Goal: Browse casually

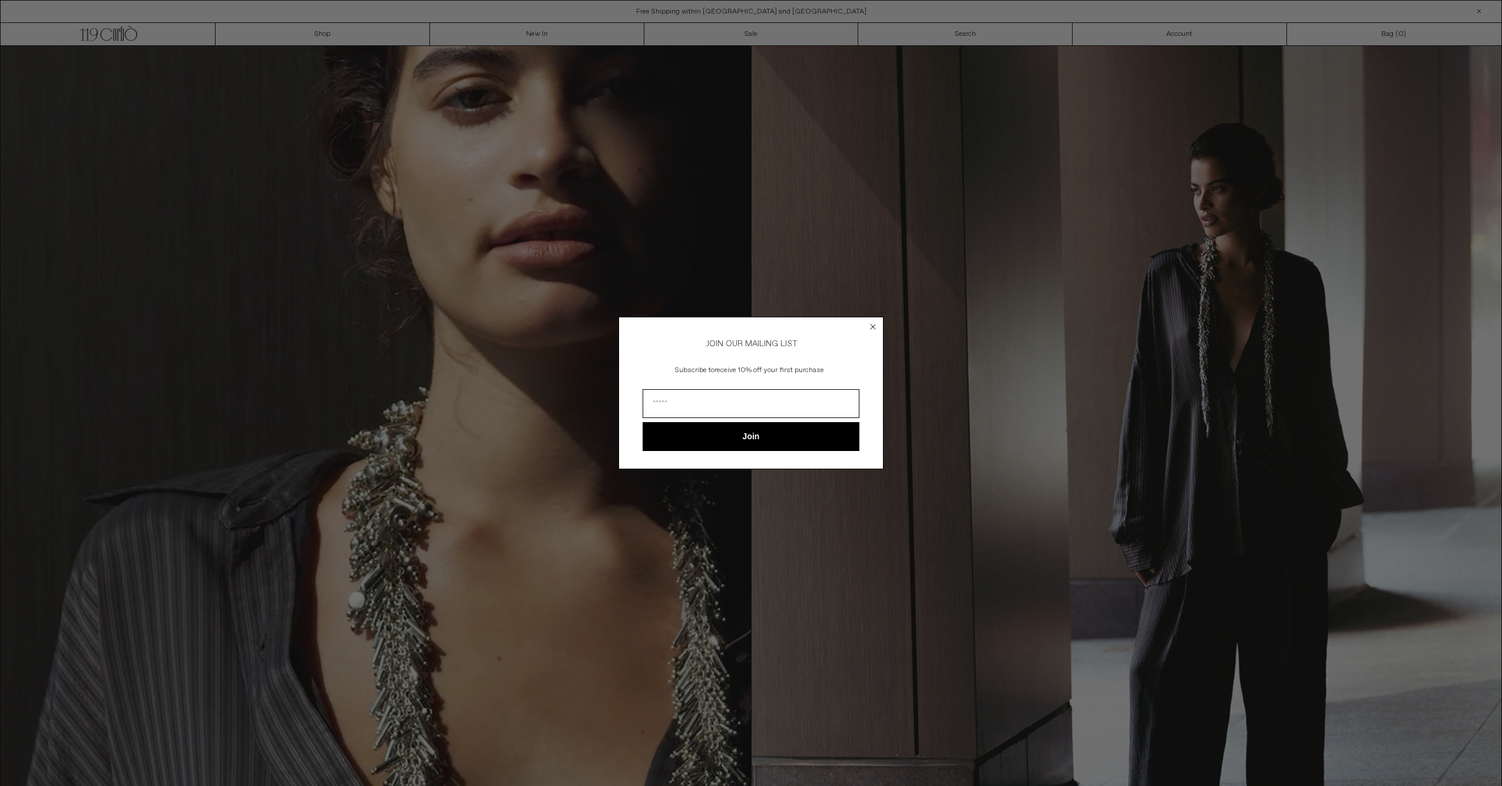
click at [874, 326] on circle "Close dialog" at bounding box center [873, 327] width 11 height 11
click at [872, 324] on icon "Close dialog" at bounding box center [873, 327] width 12 height 12
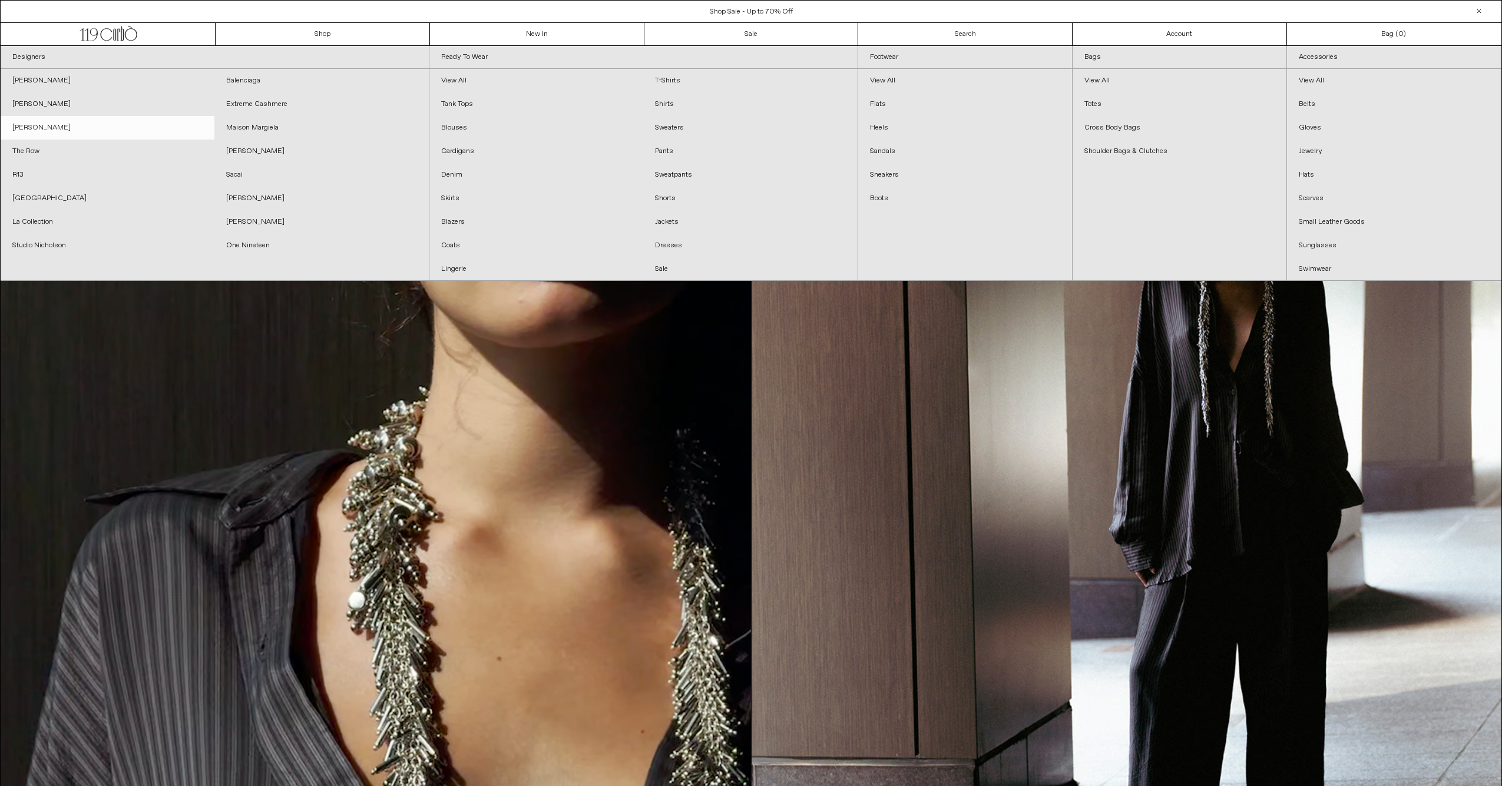
click at [32, 130] on link "[PERSON_NAME]" at bounding box center [108, 128] width 214 height 24
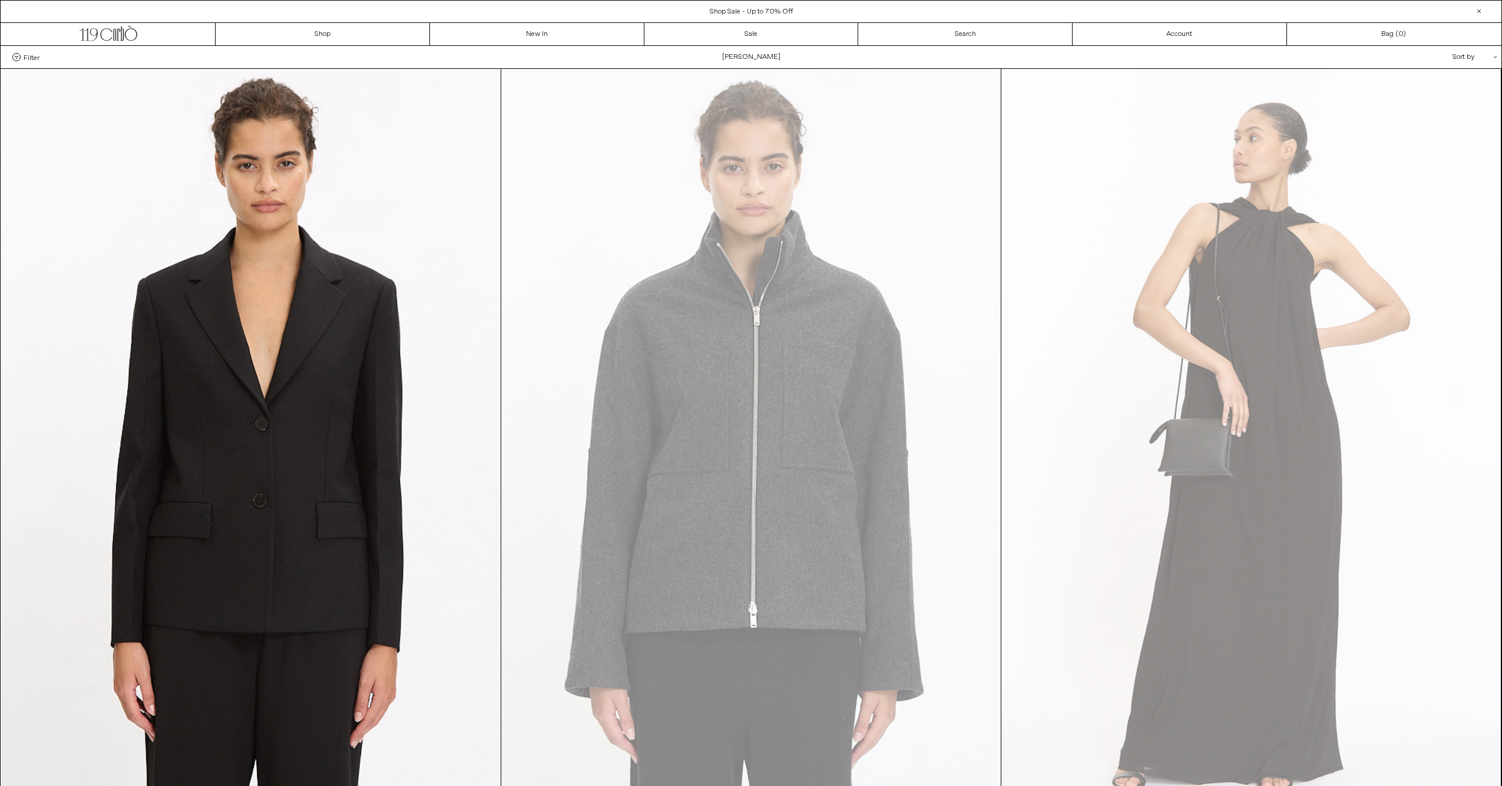
click at [749, 11] on span "Shop Sale - Up to 70% Off" at bounding box center [751, 11] width 83 height 9
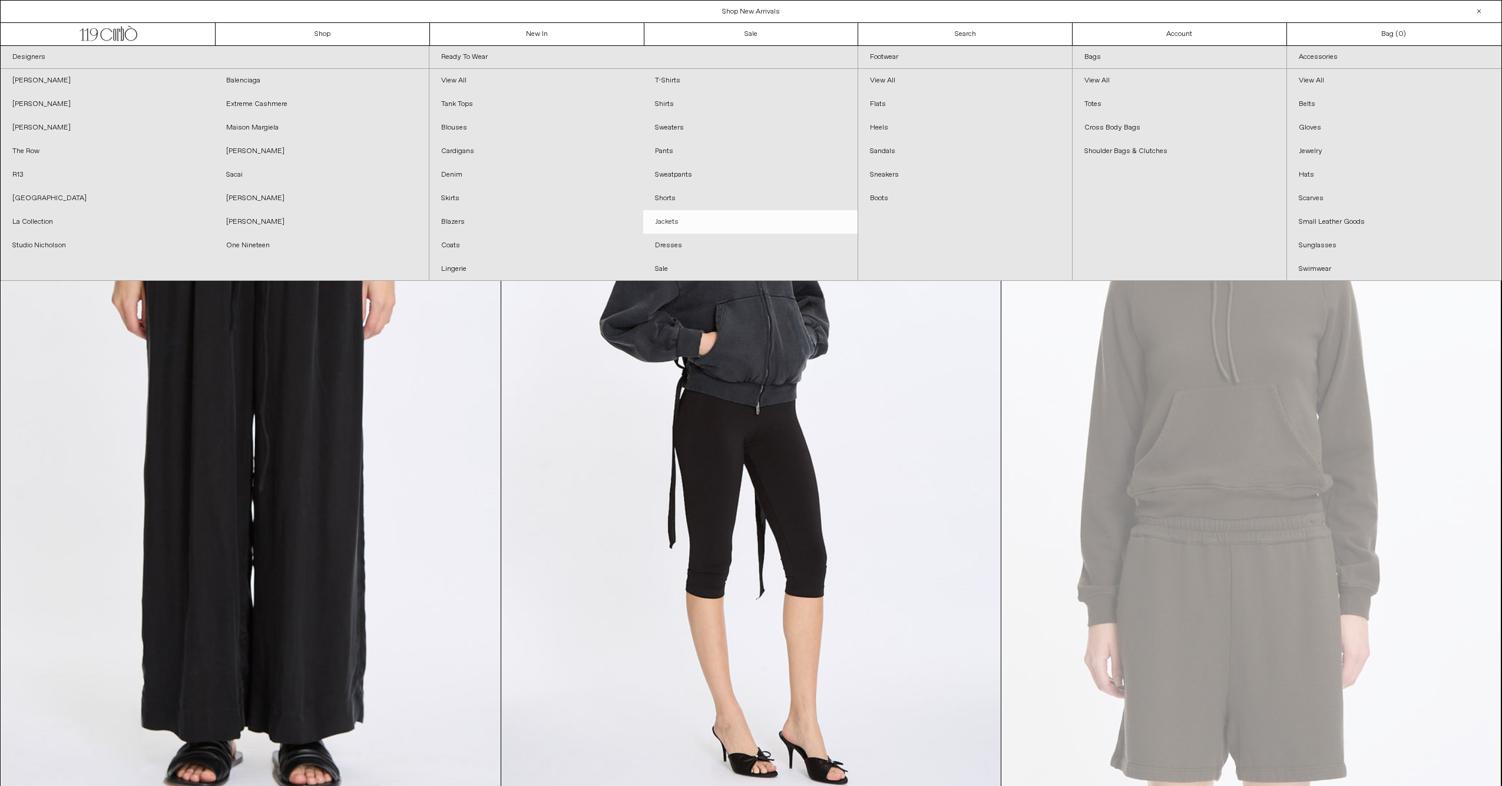
click at [674, 216] on link "Jackets" at bounding box center [750, 222] width 214 height 24
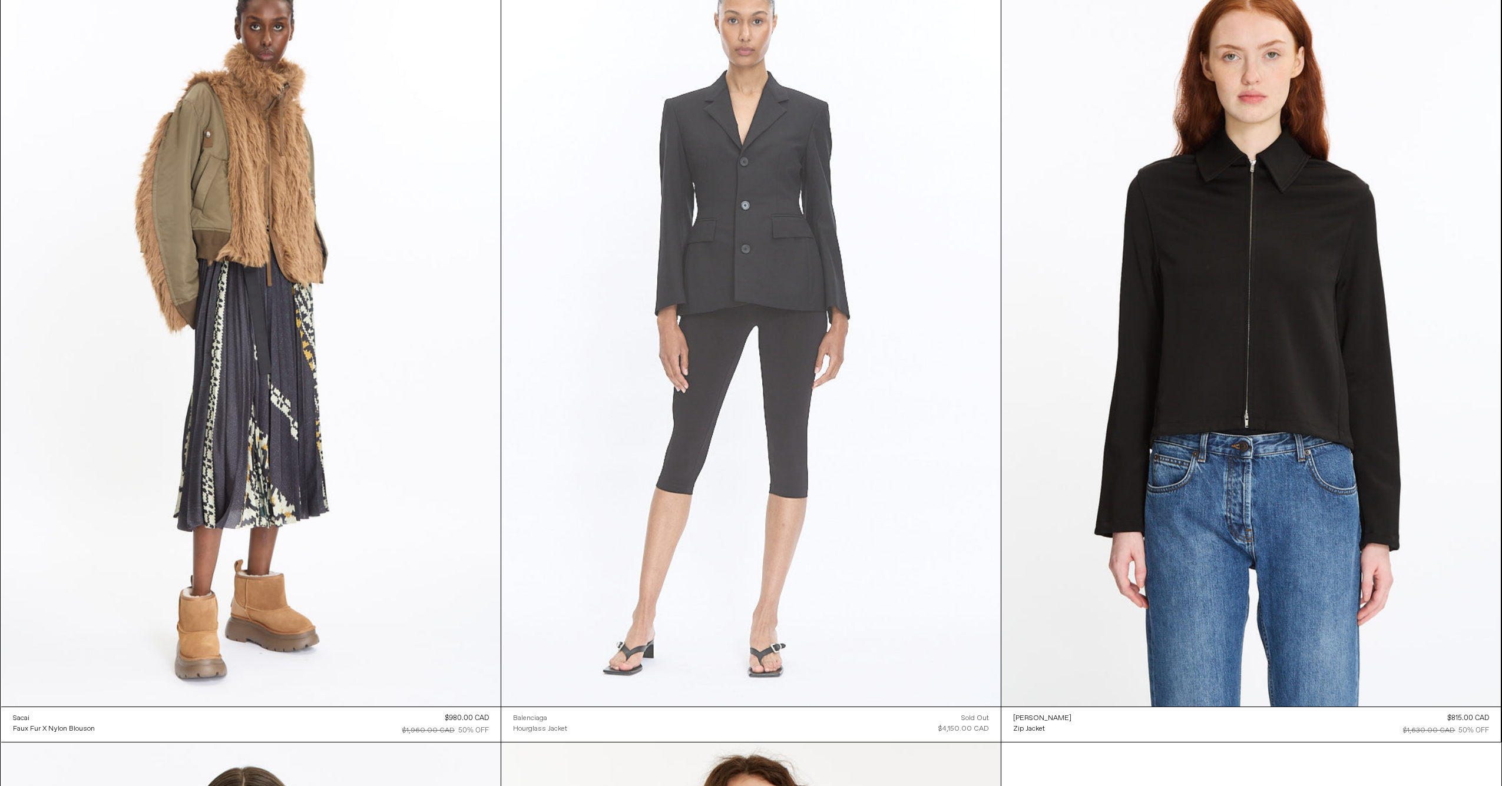
scroll to position [6342, 0]
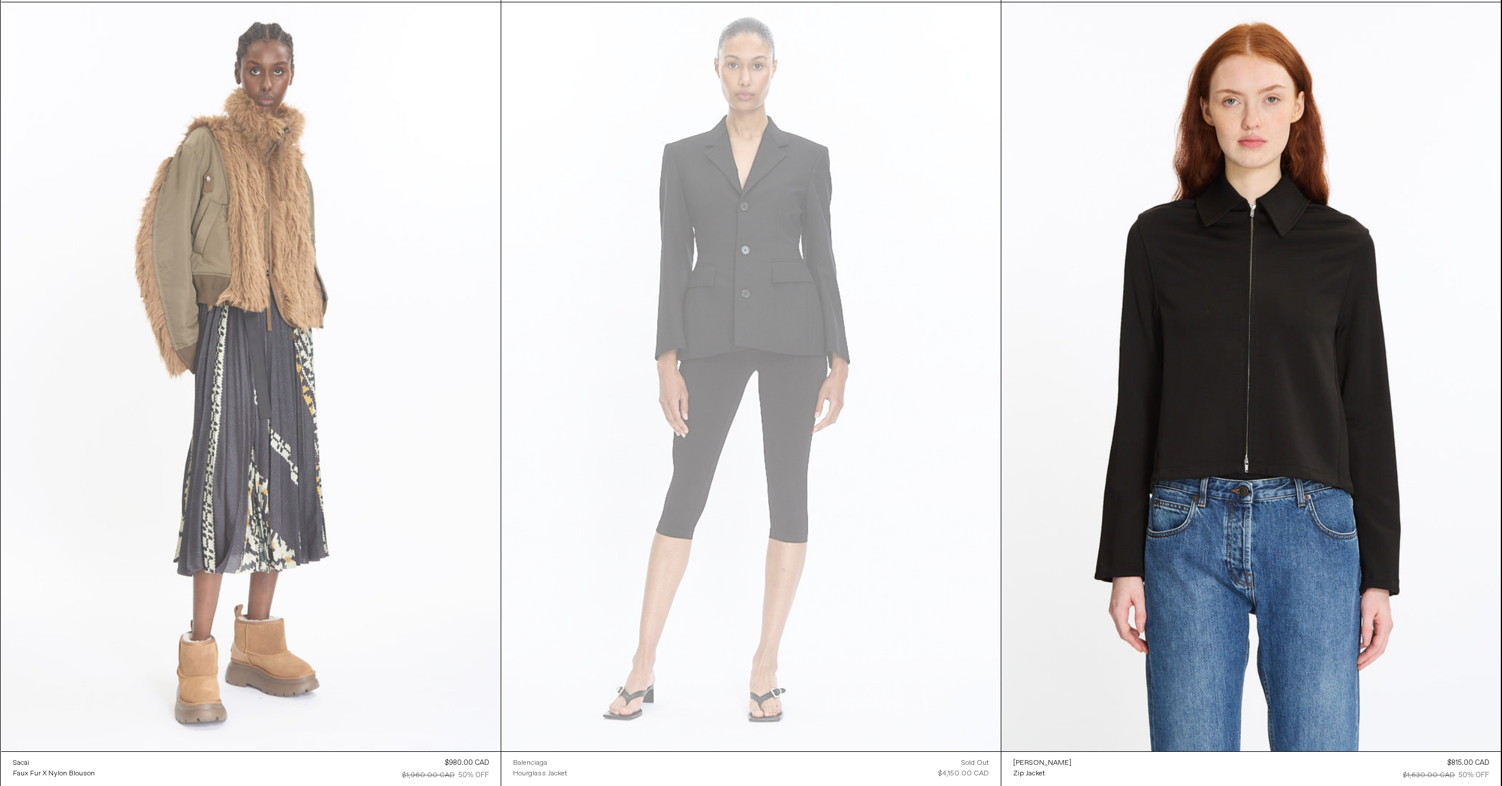
click at [287, 356] on at bounding box center [250, 376] width 499 height 749
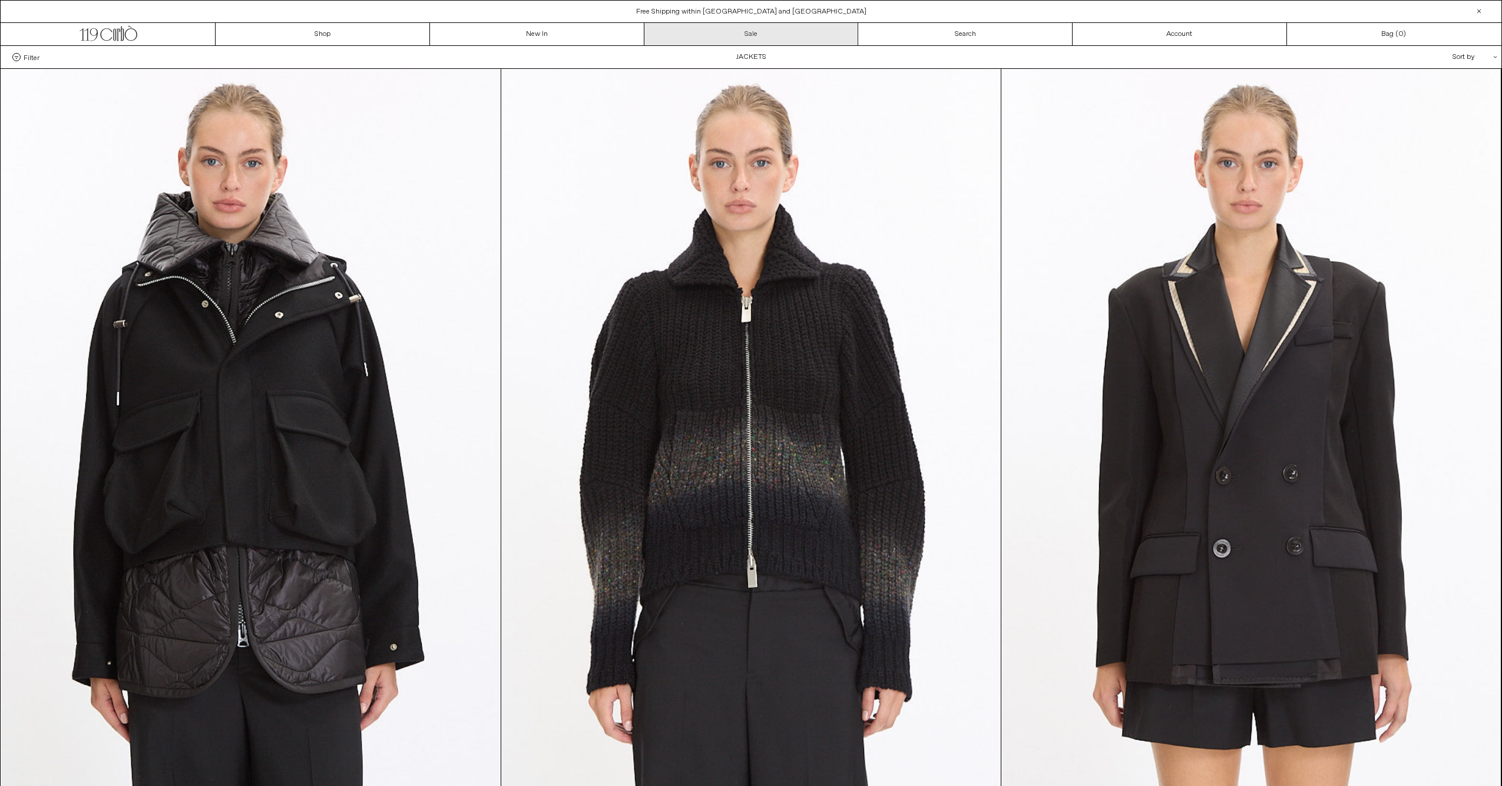
scroll to position [0, 0]
click at [714, 40] on link "Sale" at bounding box center [751, 34] width 214 height 22
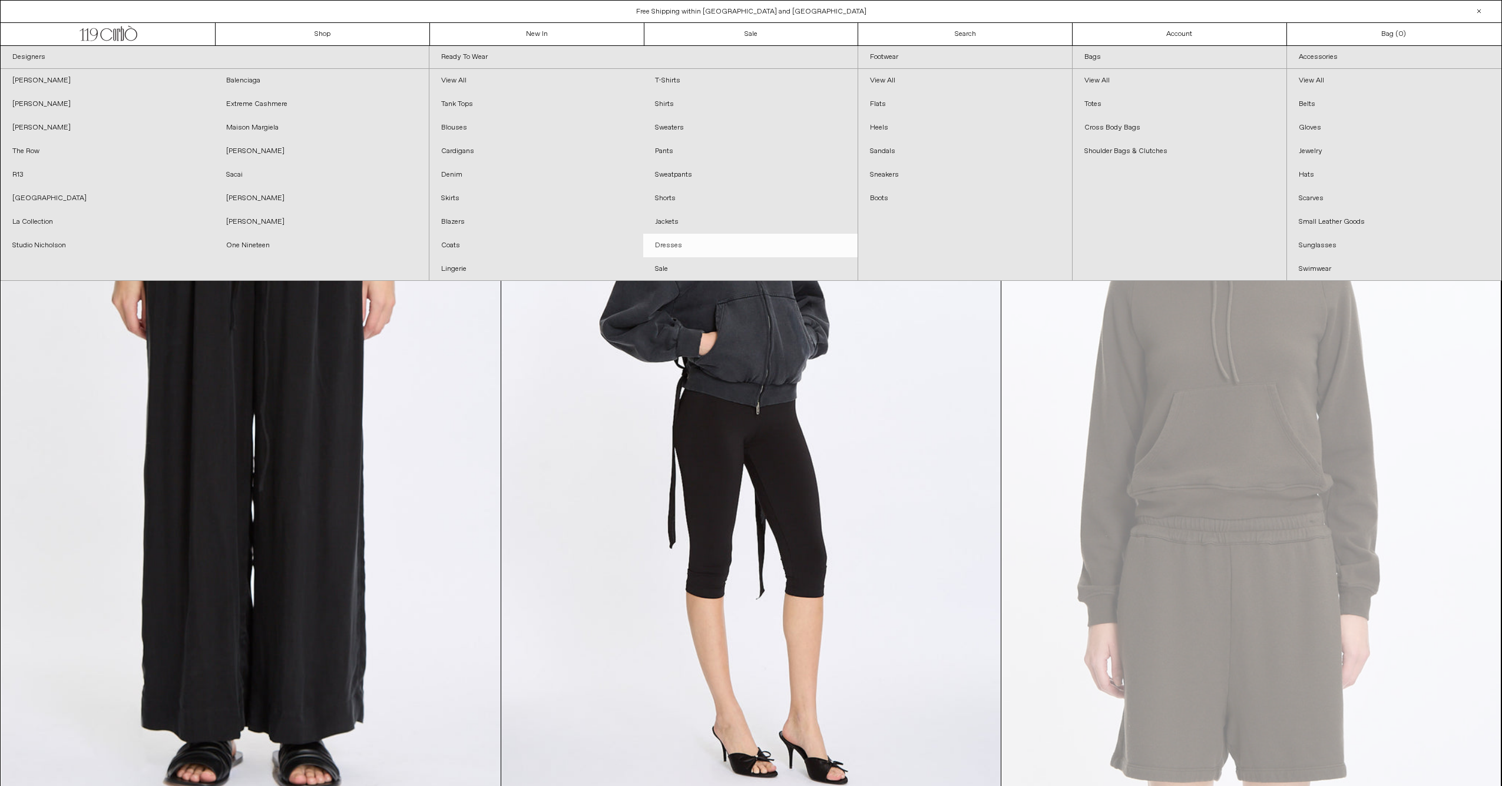
click at [676, 246] on link "Dresses" at bounding box center [750, 246] width 214 height 24
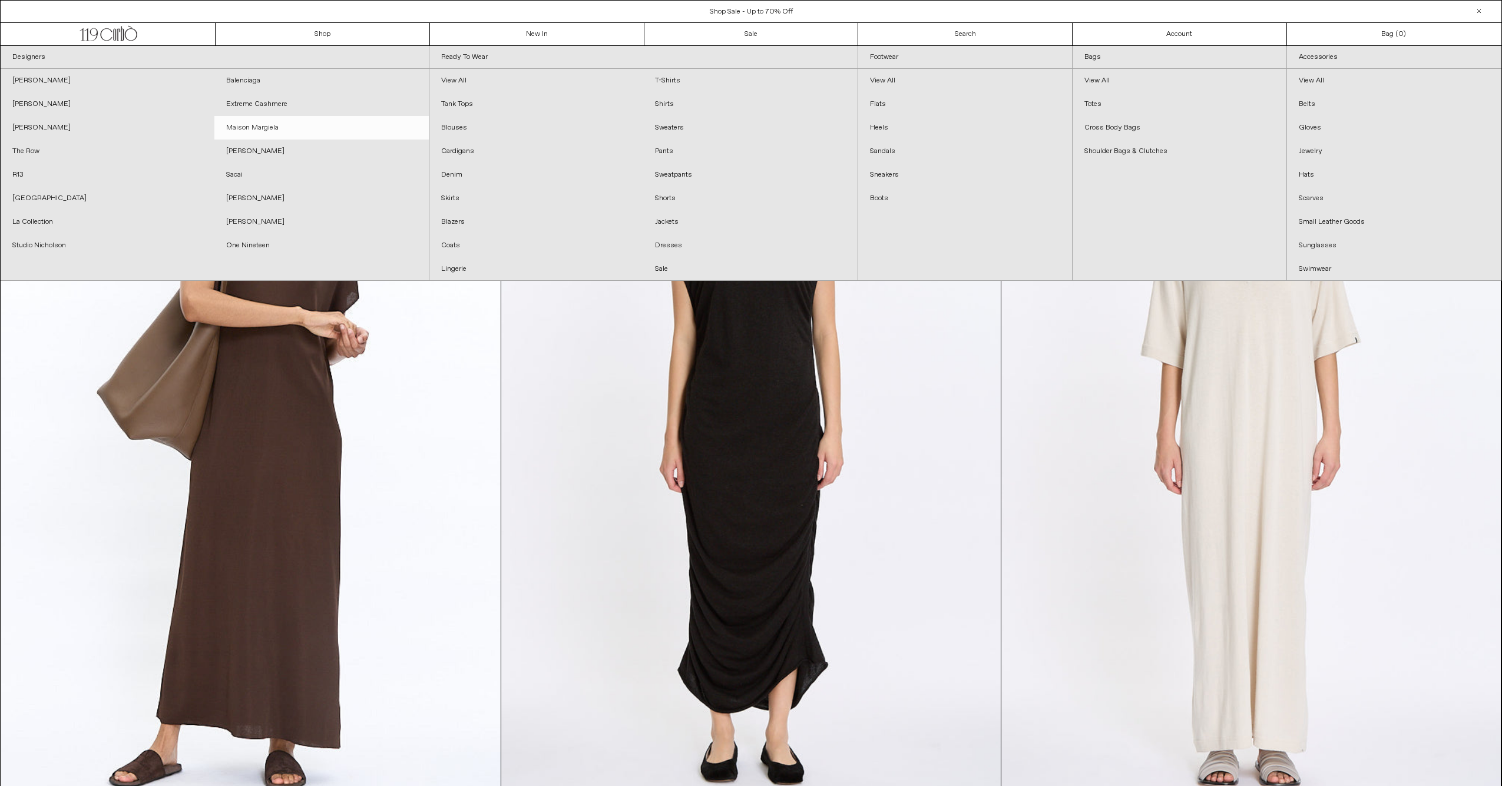
click at [270, 125] on link "Maison Margiela" at bounding box center [321, 128] width 214 height 24
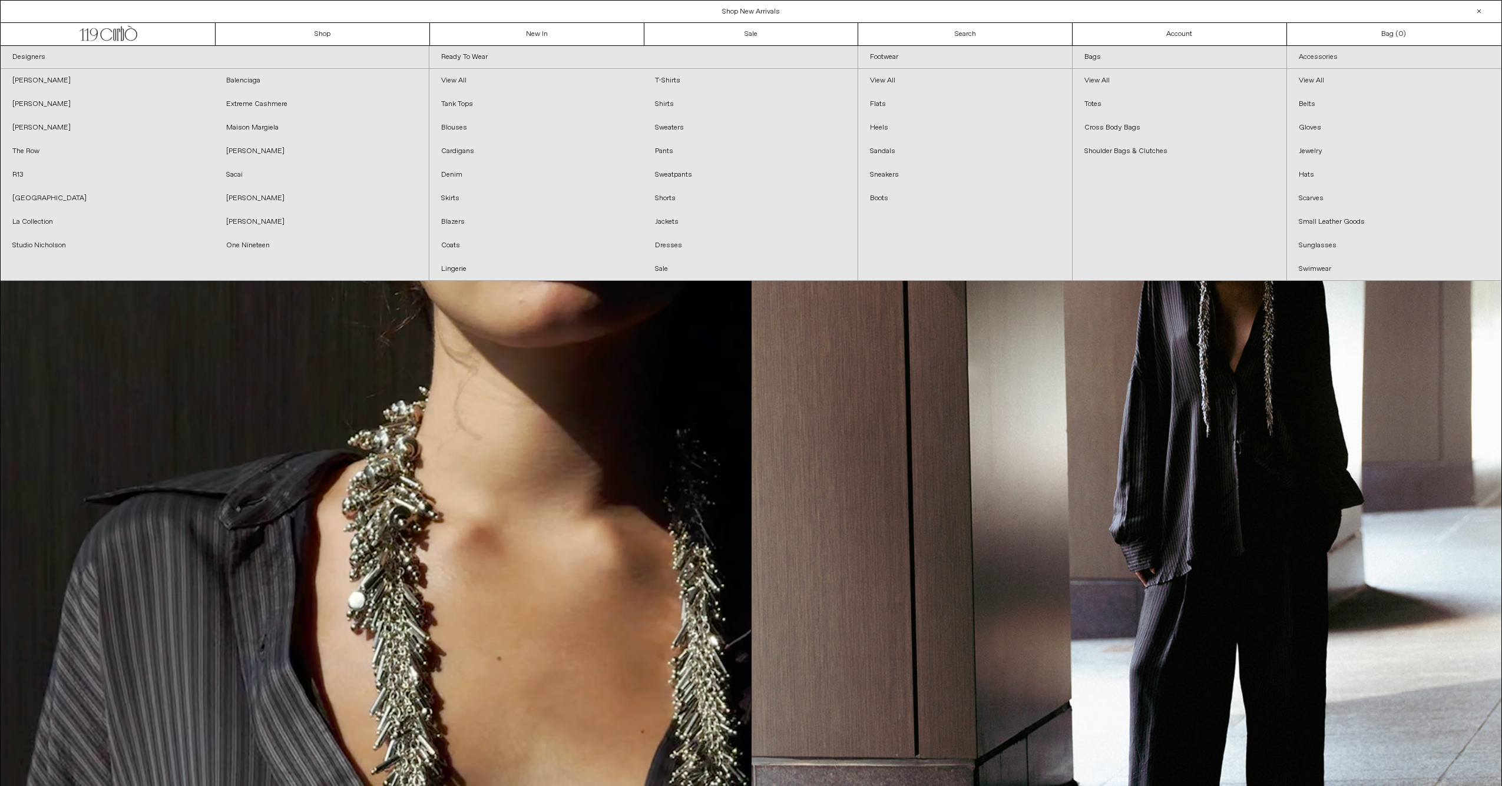
click at [1329, 58] on link "Accessories" at bounding box center [1394, 57] width 214 height 23
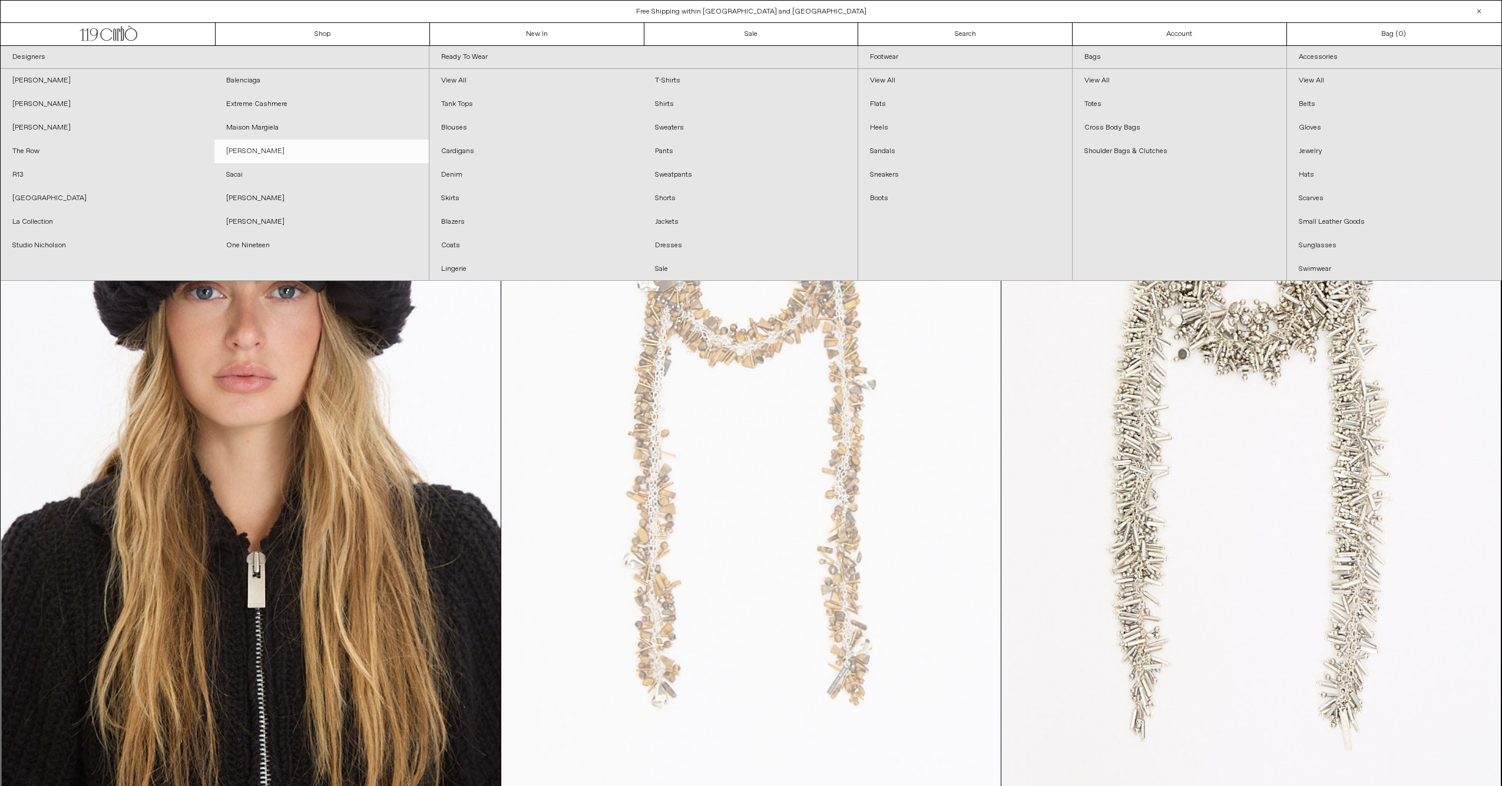
click at [251, 148] on link "[PERSON_NAME]" at bounding box center [321, 152] width 214 height 24
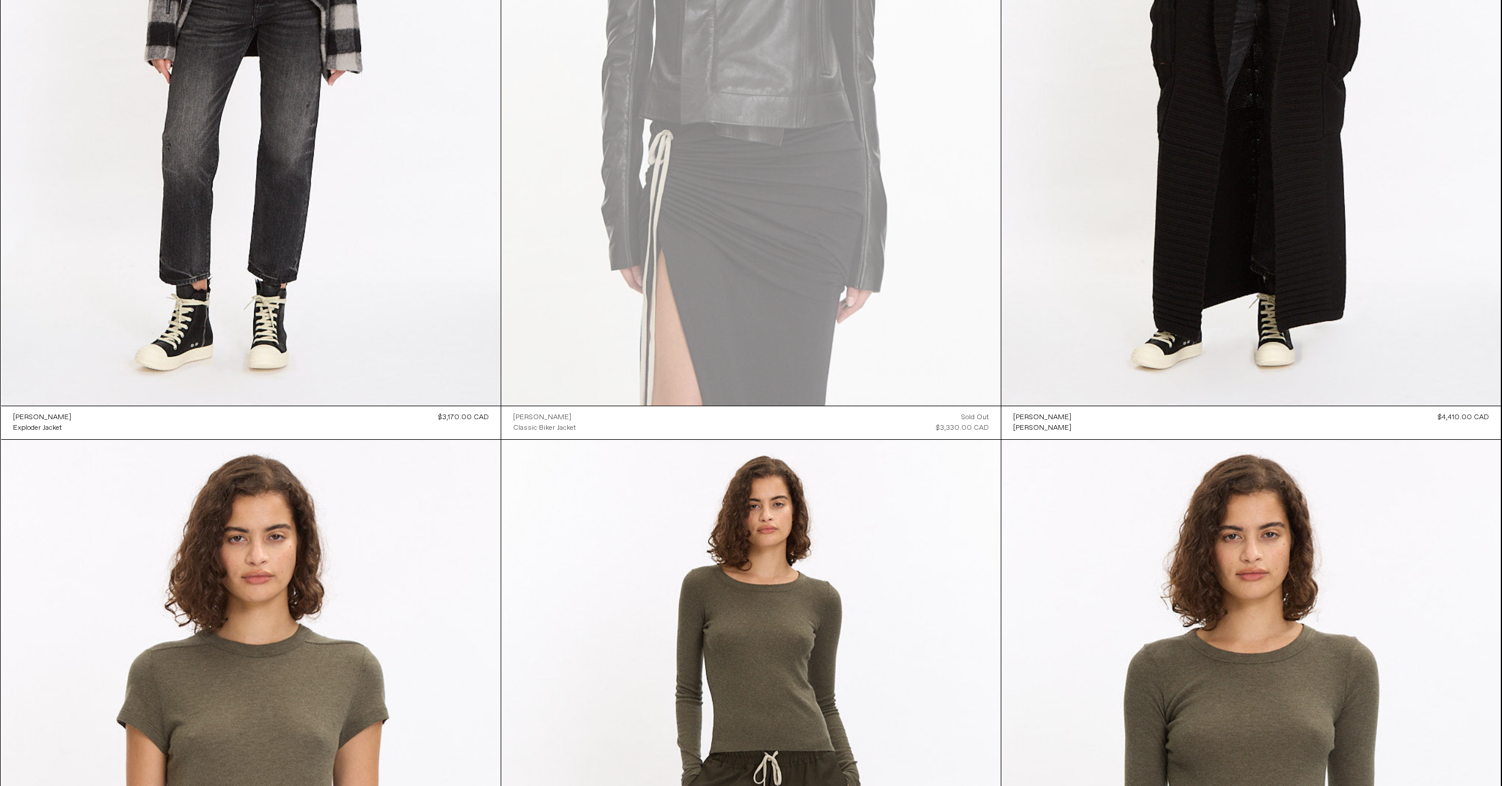
scroll to position [594, 0]
